Goal: Find specific page/section: Find specific page/section

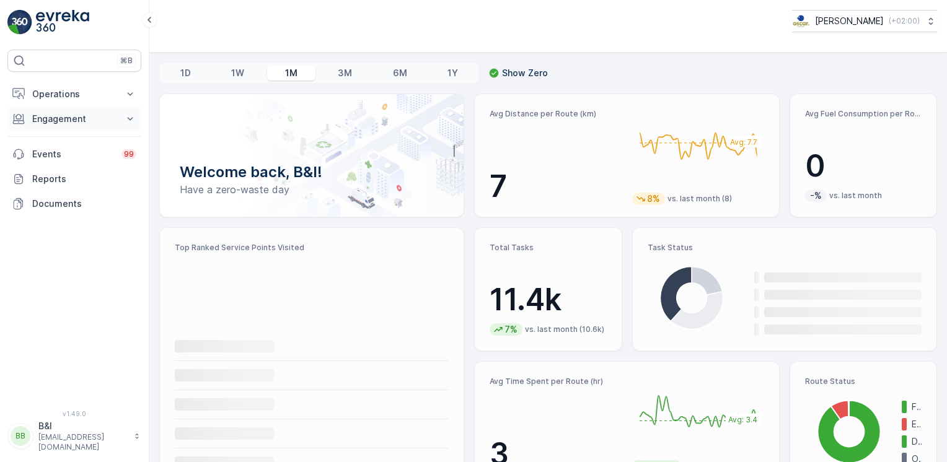
click at [85, 115] on p "Engagement" at bounding box center [74, 119] width 84 height 12
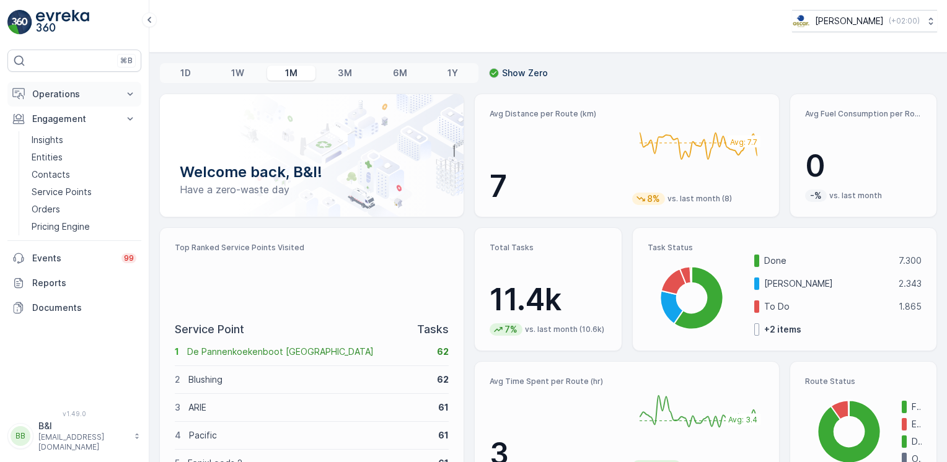
click at [74, 103] on button "Operations" at bounding box center [74, 94] width 134 height 25
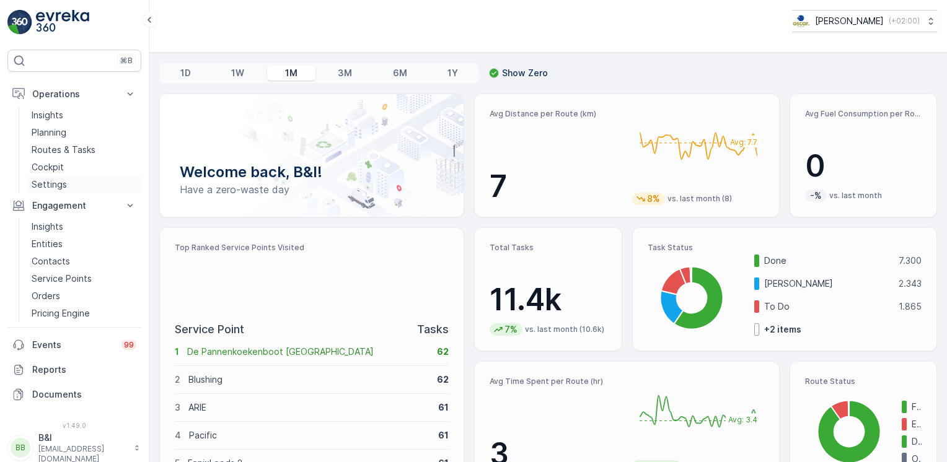
click at [69, 183] on link "Settings" at bounding box center [84, 184] width 115 height 17
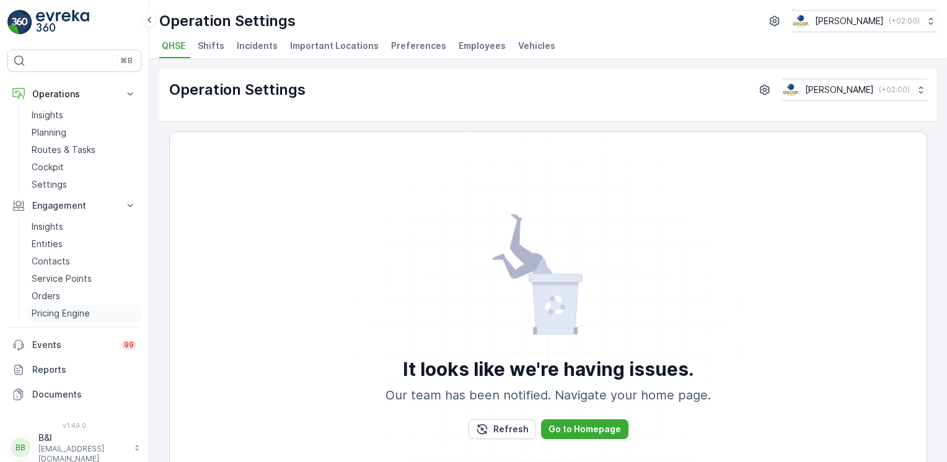
click at [62, 305] on link "Pricing Engine" at bounding box center [84, 313] width 115 height 17
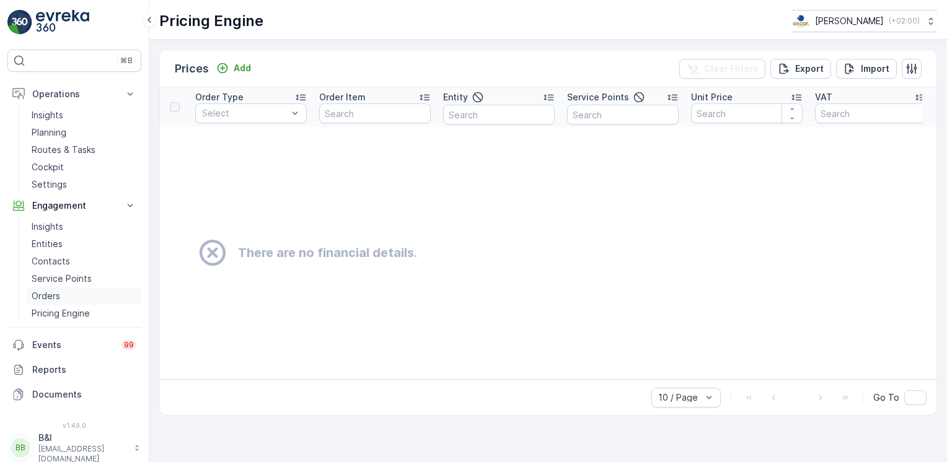
click at [66, 293] on link "Orders" at bounding box center [84, 296] width 115 height 17
